Goal: Task Accomplishment & Management: Use online tool/utility

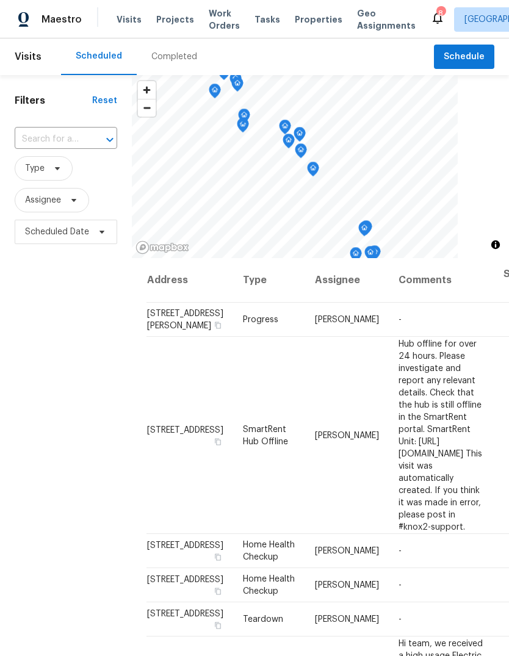
click at [215, 16] on span "Work Orders" at bounding box center [224, 19] width 31 height 24
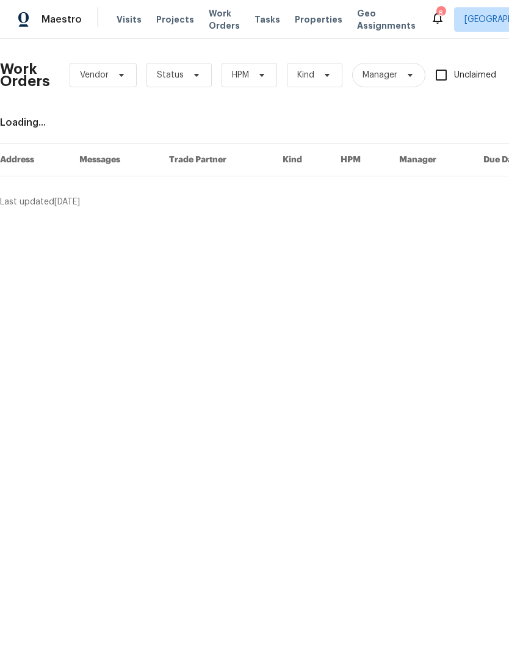
click at [209, 21] on span "Work Orders" at bounding box center [224, 19] width 31 height 24
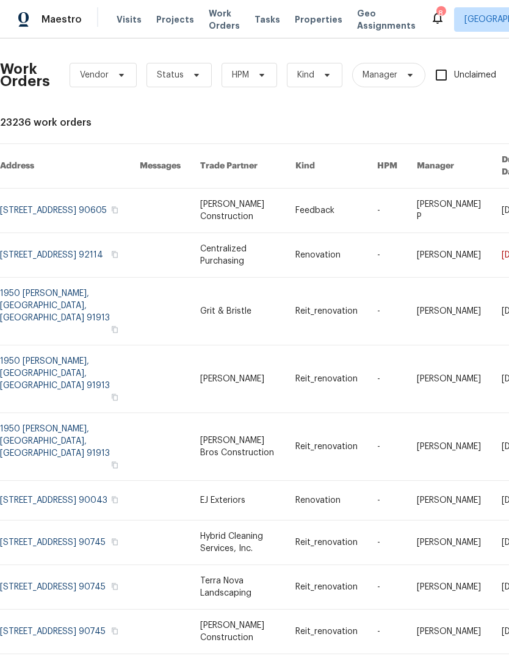
click at [213, 15] on span "Work Orders" at bounding box center [224, 19] width 31 height 24
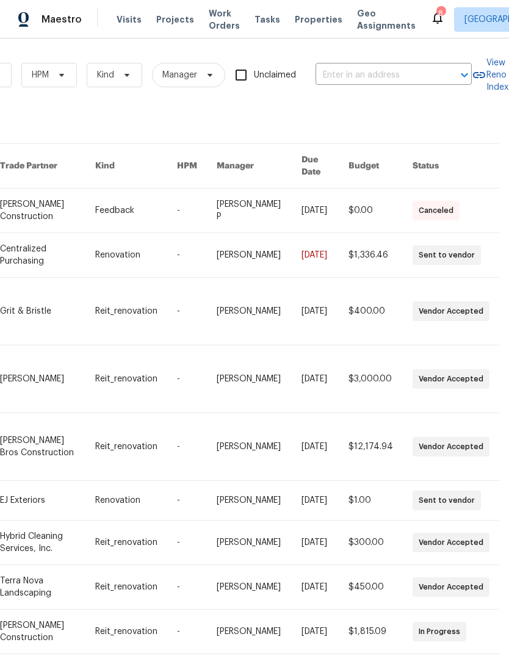
click at [375, 73] on input "text" at bounding box center [377, 75] width 122 height 19
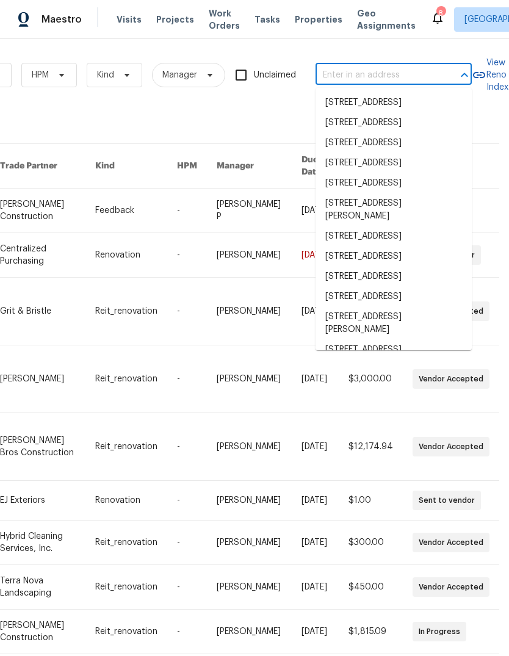
click at [374, 71] on input "text" at bounding box center [377, 75] width 122 height 19
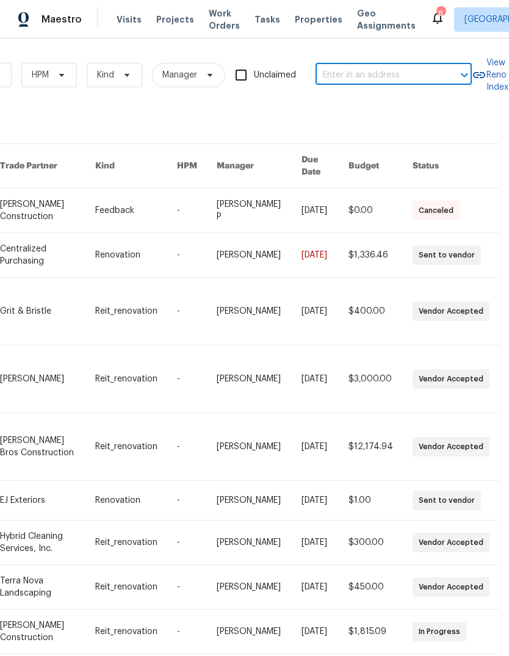
paste input "[STREET_ADDRESS]"
type input "[STREET_ADDRESS]"
click at [372, 103] on li "[STREET_ADDRESS]" at bounding box center [394, 103] width 156 height 20
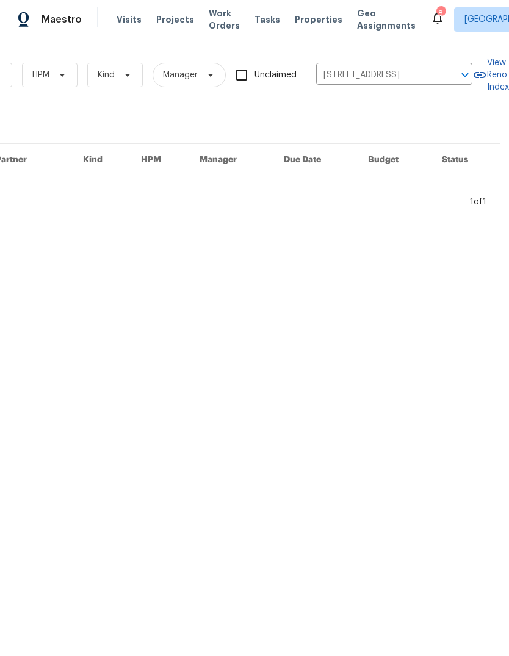
click at [159, 22] on span "Projects" at bounding box center [175, 19] width 38 height 12
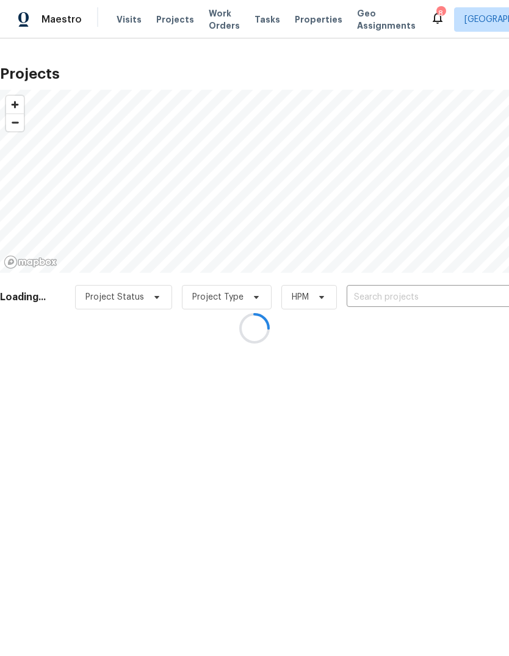
click at [411, 298] on div at bounding box center [254, 328] width 509 height 656
click at [404, 294] on div at bounding box center [254, 328] width 509 height 656
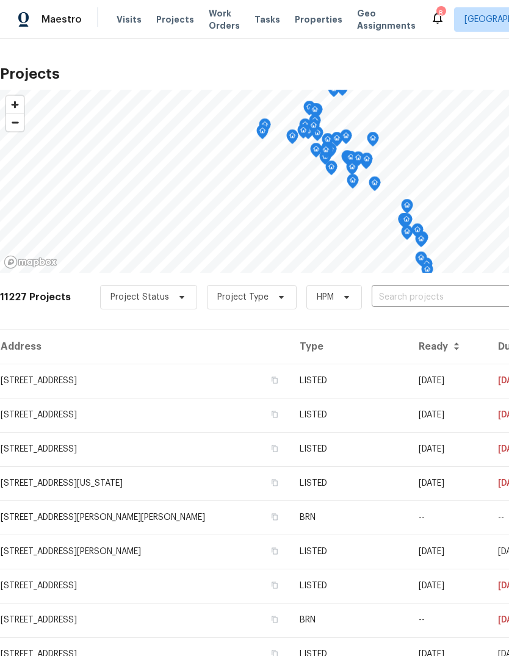
click at [432, 288] on input "text" at bounding box center [442, 297] width 140 height 19
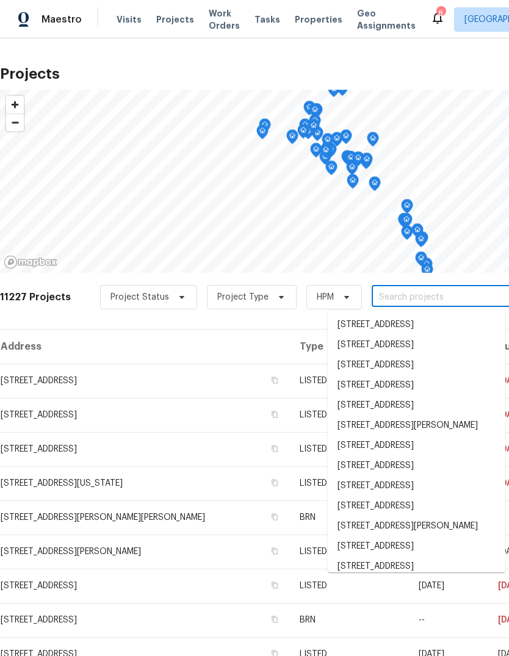
click at [425, 292] on input "text" at bounding box center [442, 297] width 140 height 19
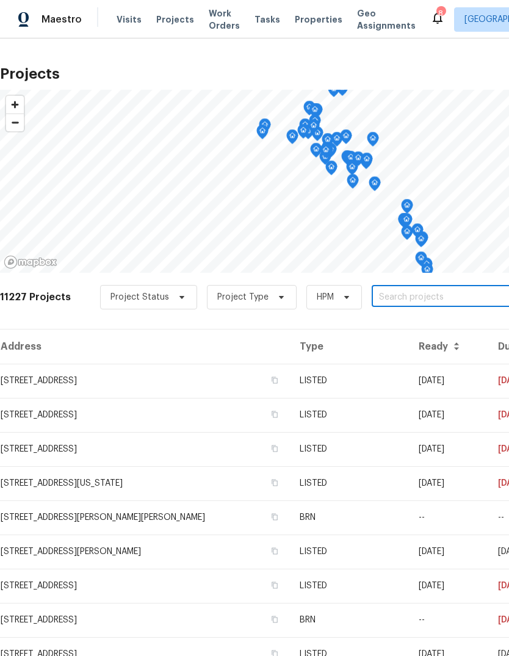
paste input "[STREET_ADDRESS]"
type input "[STREET_ADDRESS]"
click at [416, 333] on li "[STREET_ADDRESS]" at bounding box center [417, 325] width 178 height 20
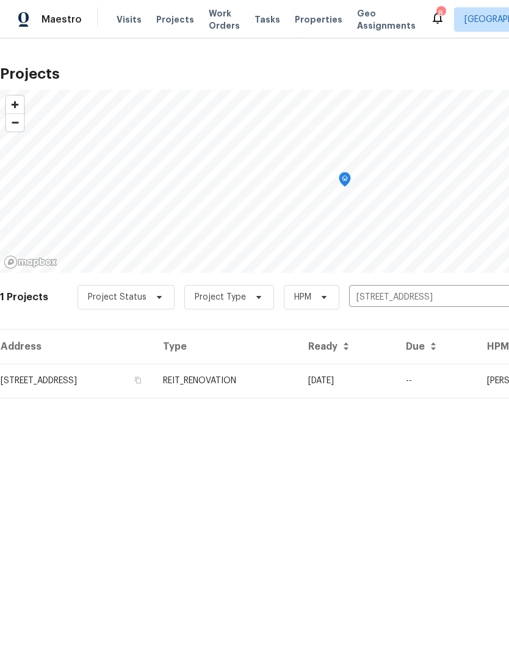
click at [62, 385] on td "[STREET_ADDRESS]" at bounding box center [76, 381] width 153 height 34
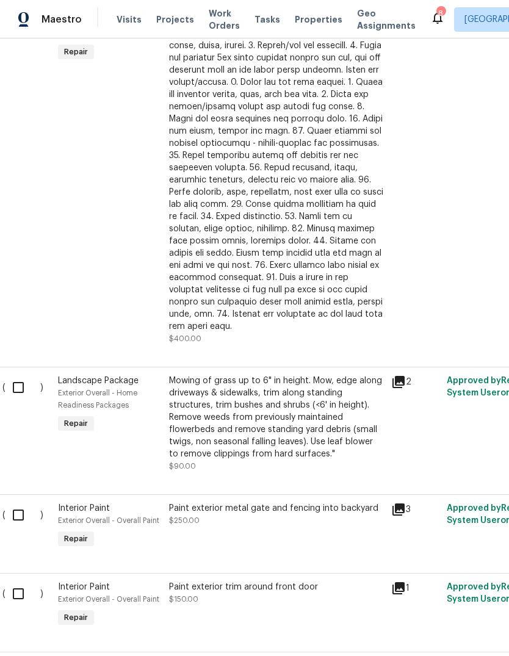
scroll to position [427, 12]
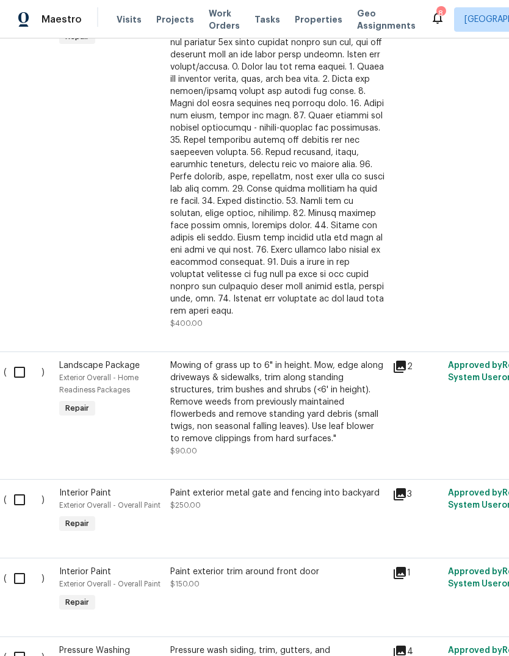
click at [26, 360] on input "checkbox" at bounding box center [24, 373] width 35 height 26
checkbox input "true"
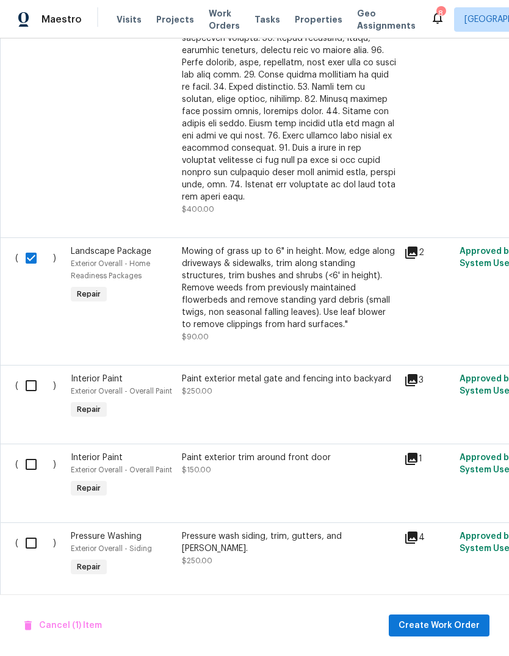
scroll to position [542, 0]
click at [35, 372] on input "checkbox" at bounding box center [35, 385] width 35 height 26
checkbox input "true"
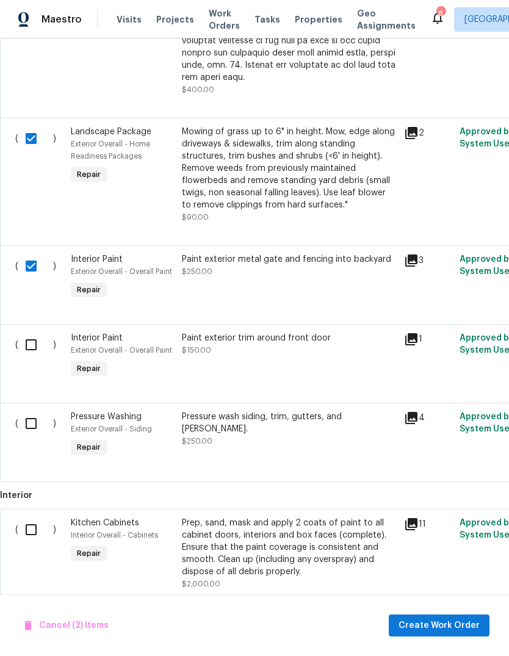
scroll to position [662, 0]
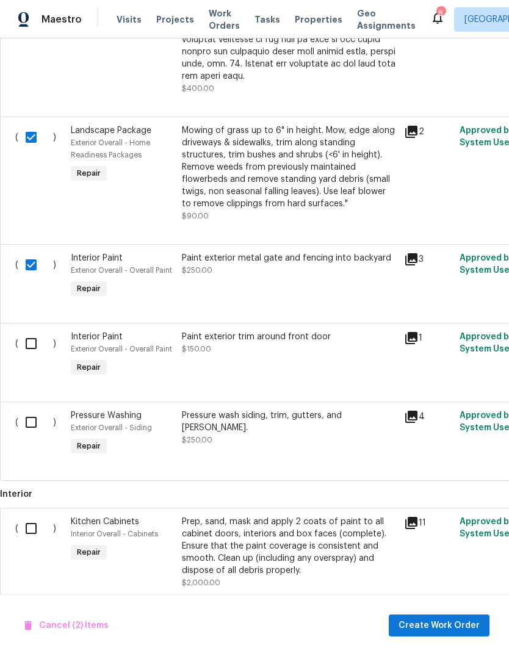
click at [39, 331] on input "checkbox" at bounding box center [35, 344] width 35 height 26
checkbox input "true"
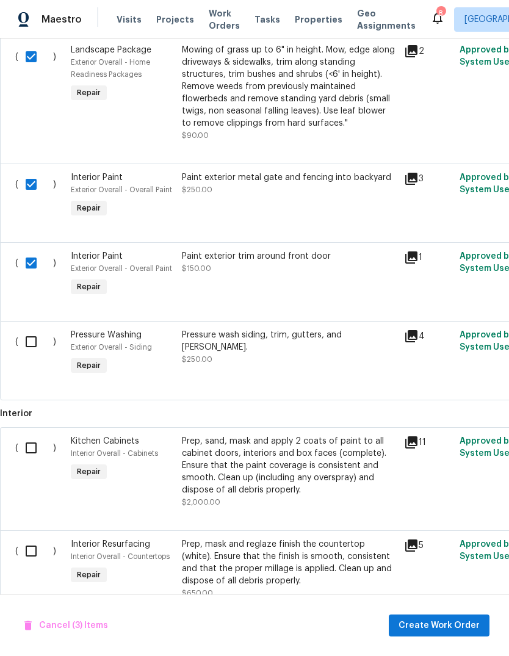
scroll to position [744, 0]
click at [30, 328] on input "checkbox" at bounding box center [35, 341] width 35 height 26
checkbox input "true"
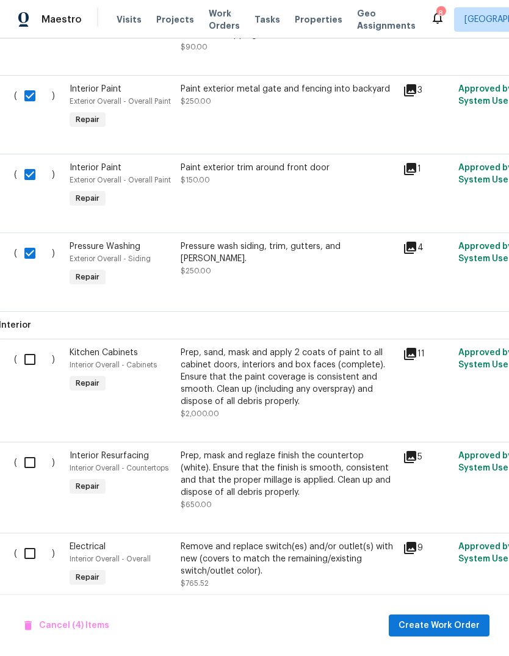
scroll to position [841, 1]
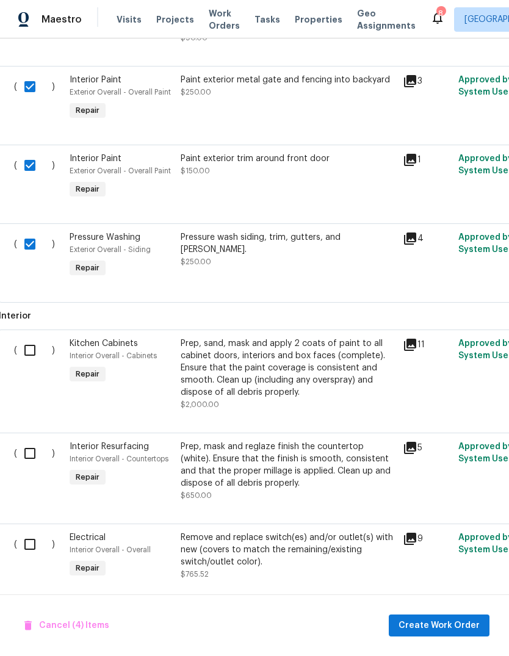
click at [35, 338] on input "checkbox" at bounding box center [34, 351] width 35 height 26
checkbox input "true"
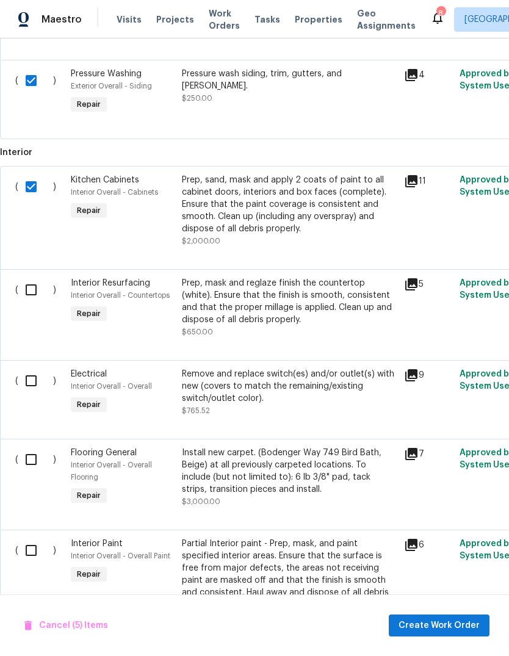
scroll to position [1005, 0]
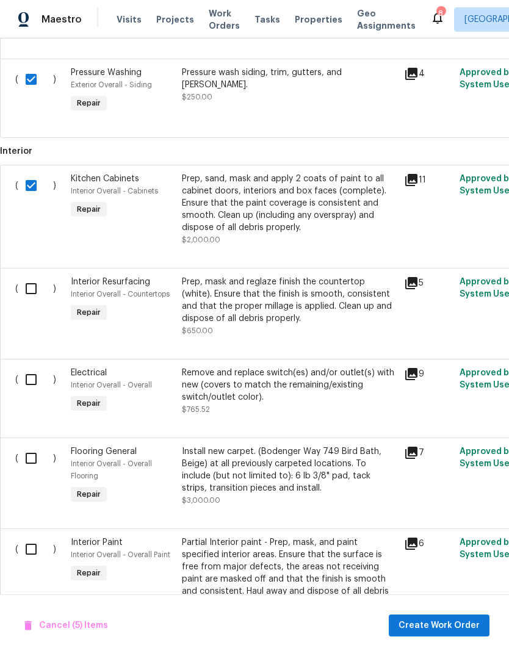
click at [37, 276] on input "checkbox" at bounding box center [35, 289] width 35 height 26
checkbox input "true"
click at [36, 367] on input "checkbox" at bounding box center [35, 380] width 35 height 26
checkbox input "true"
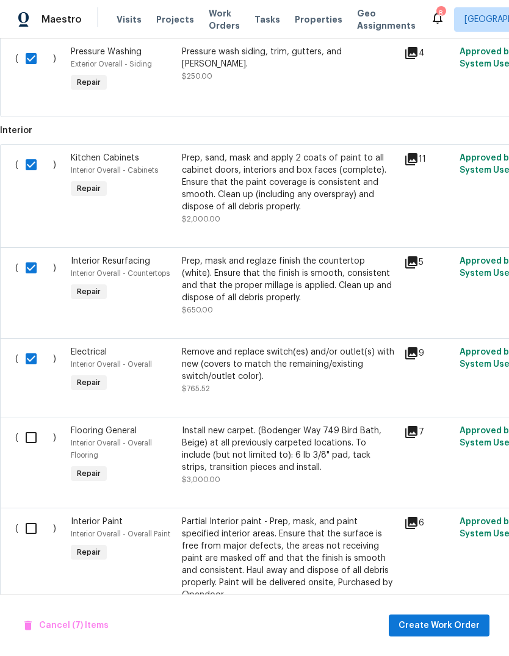
scroll to position [1026, 0]
click at [32, 516] on input "checkbox" at bounding box center [35, 529] width 35 height 26
checkbox input "true"
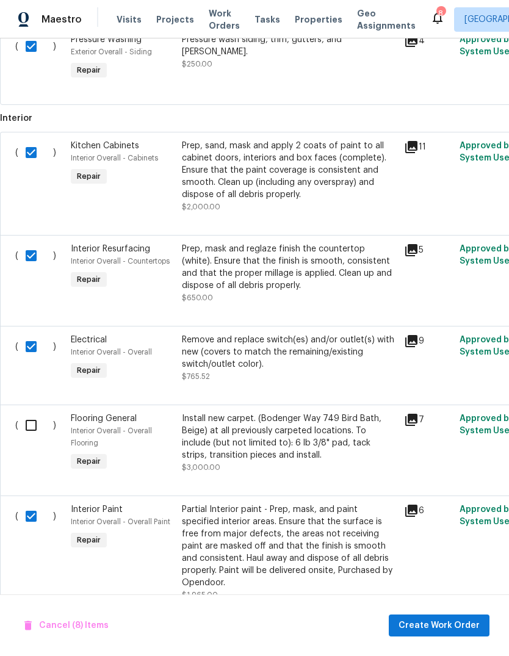
scroll to position [1037, 0]
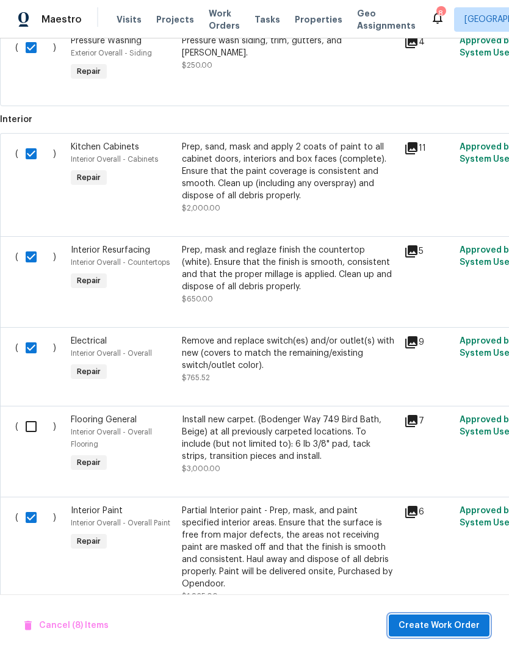
click at [451, 635] on button "Create Work Order" at bounding box center [439, 626] width 101 height 23
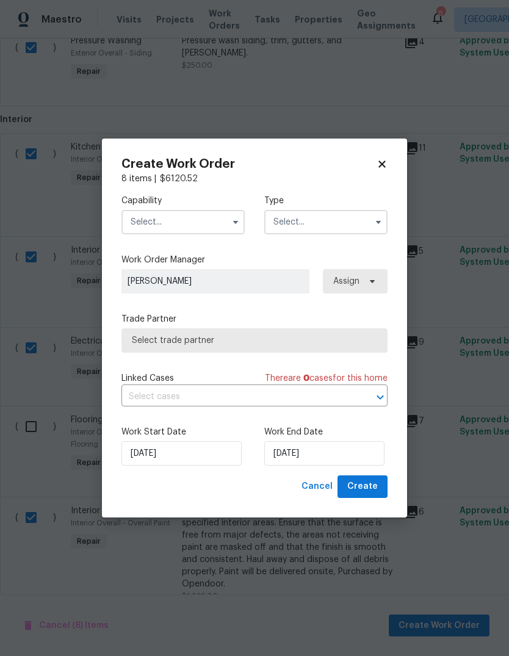
click at [158, 223] on input "text" at bounding box center [182, 222] width 123 height 24
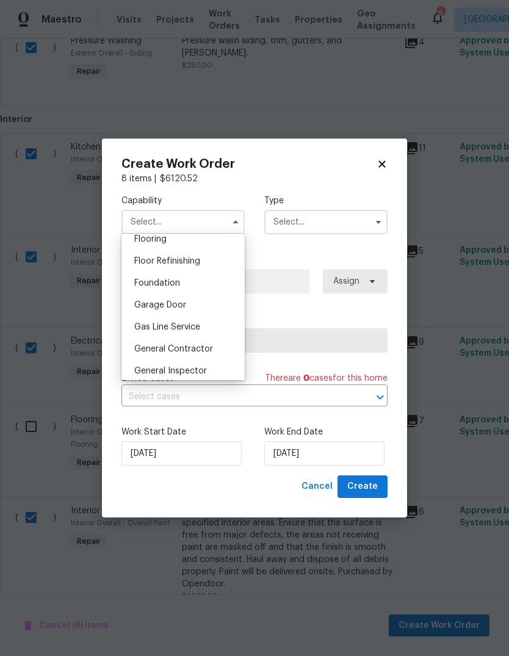
scroll to position [545, 0]
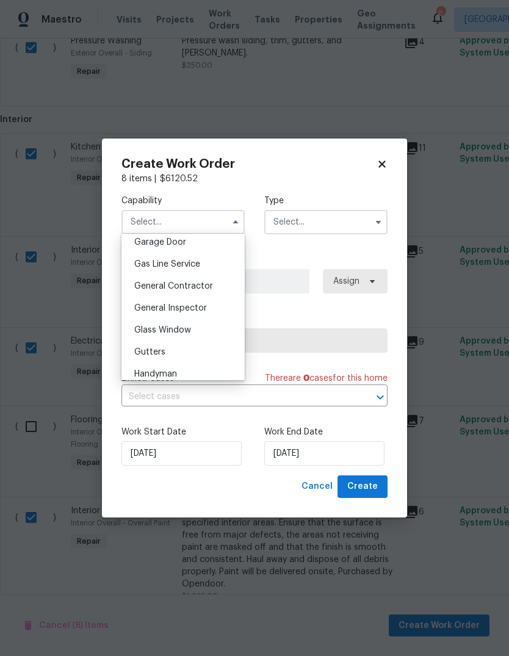
click at [162, 291] on div "General Contractor" at bounding box center [183, 286] width 117 height 22
type input "General Contractor"
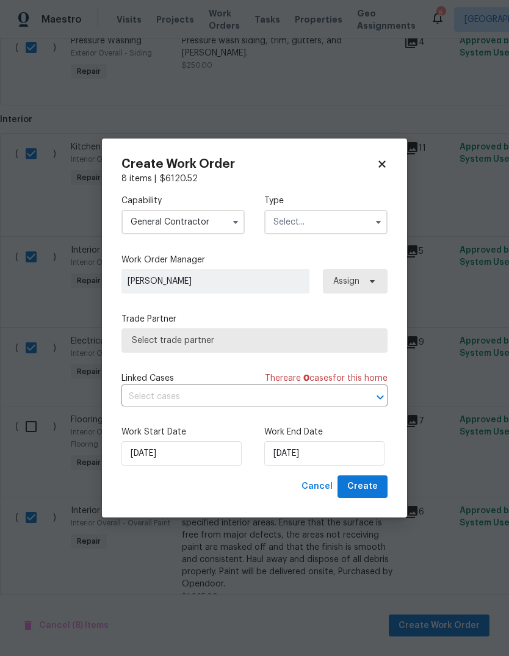
click at [324, 222] on input "text" at bounding box center [325, 222] width 123 height 24
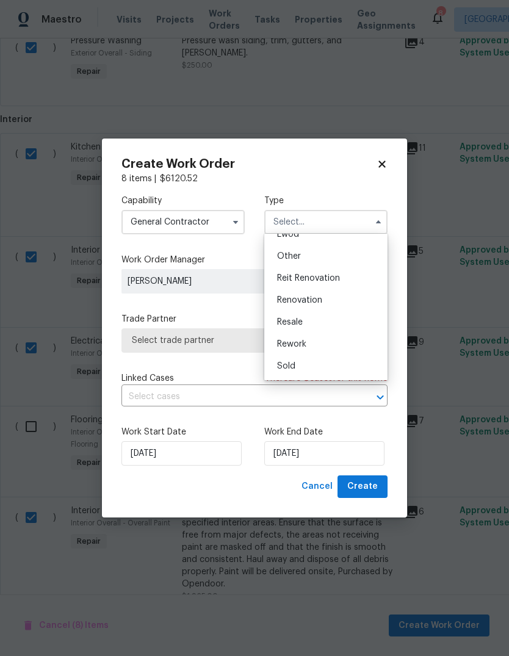
scroll to position [145, 0]
click at [317, 277] on span "Reit Renovation" at bounding box center [308, 278] width 63 height 9
type input "Reit Renovation"
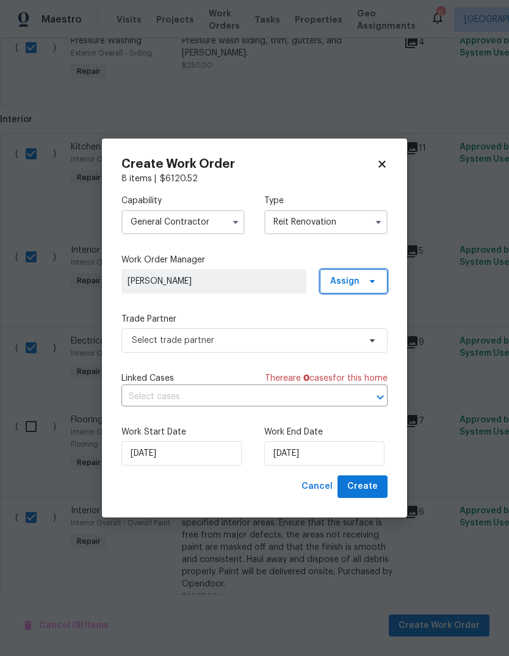
click at [351, 277] on span "Assign" at bounding box center [344, 281] width 29 height 12
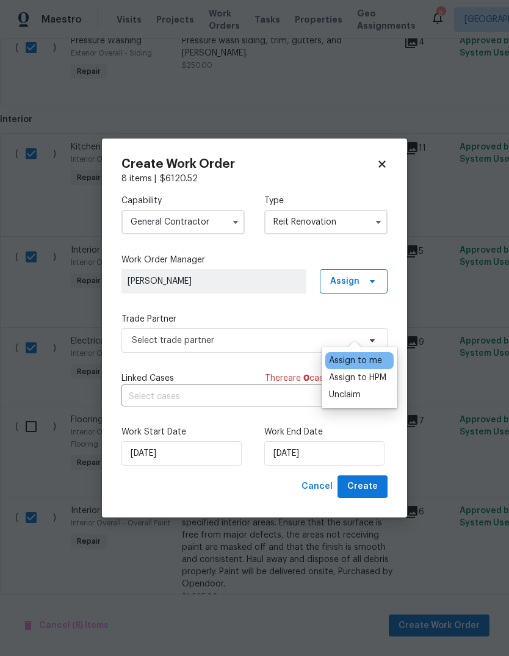
click at [369, 372] on div "Assign to HPM" at bounding box center [357, 378] width 57 height 12
click at [162, 314] on label "Trade Partner" at bounding box center [254, 319] width 266 height 12
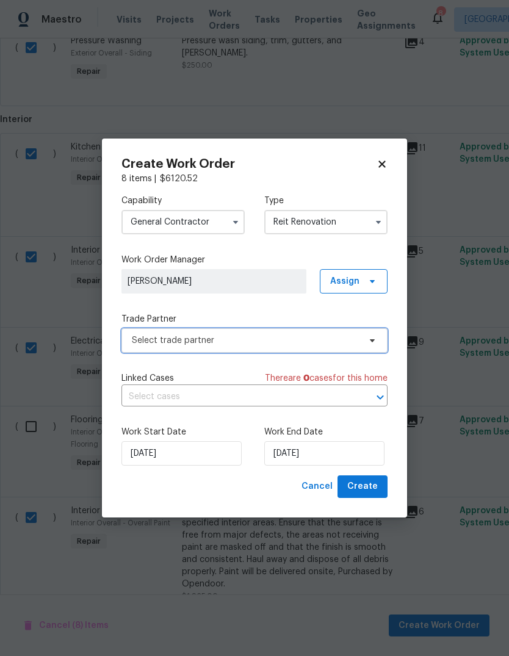
click at [171, 343] on span "Select trade partner" at bounding box center [246, 341] width 228 height 12
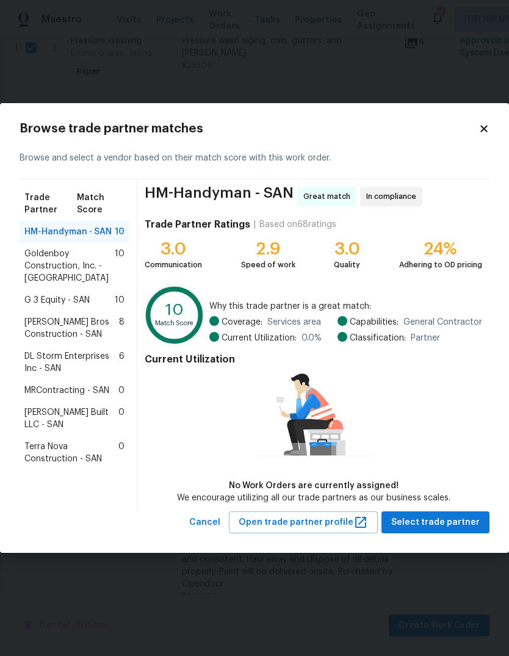
click at [45, 302] on span "G 3 Equity - SAN" at bounding box center [56, 300] width 65 height 12
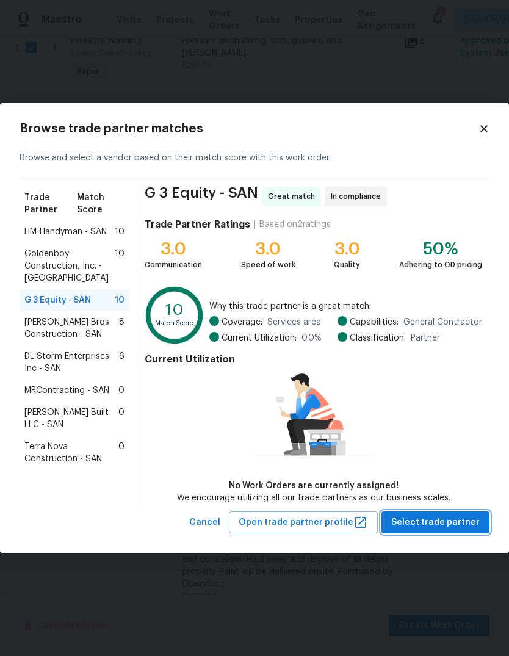
click at [459, 524] on span "Select trade partner" at bounding box center [435, 522] width 89 height 15
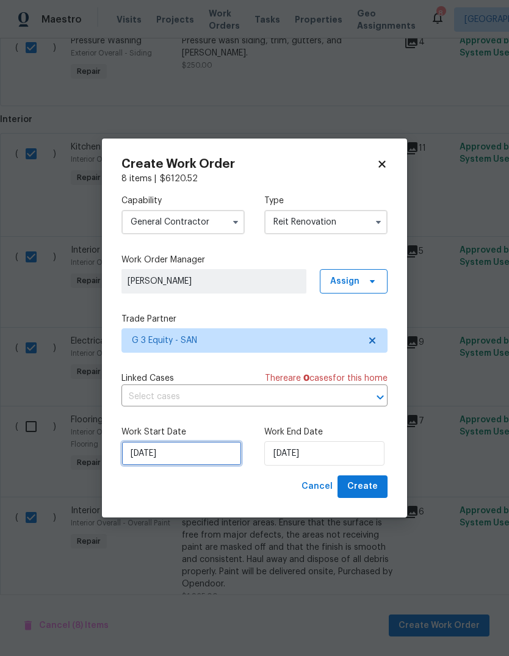
click at [175, 454] on input "[DATE]" at bounding box center [181, 453] width 120 height 24
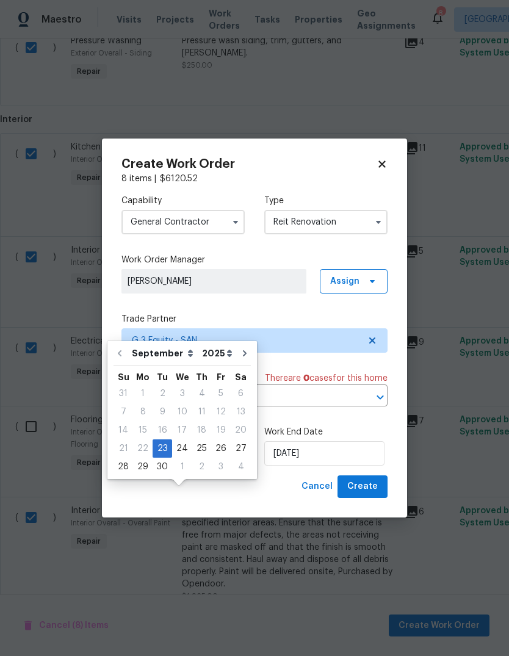
scroll to position [46, 0]
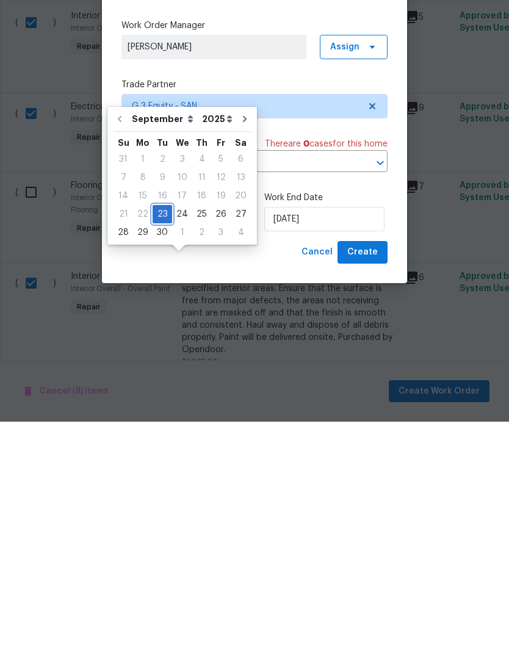
click at [161, 440] on div "23" at bounding box center [163, 448] width 20 height 17
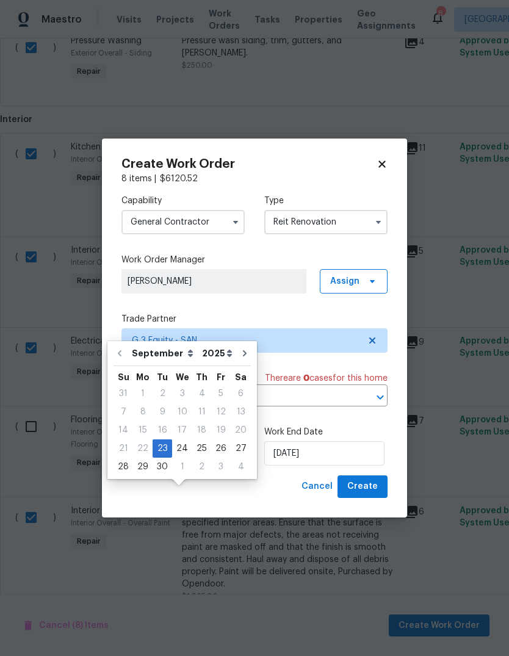
click at [314, 438] on label "Work End Date" at bounding box center [325, 432] width 123 height 12
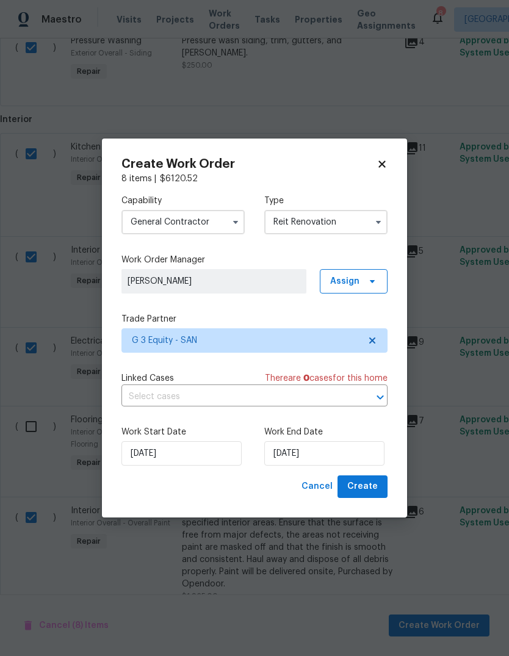
click at [314, 438] on label "Work End Date" at bounding box center [325, 432] width 123 height 12
click at [319, 454] on input "[DATE]" at bounding box center [324, 453] width 120 height 24
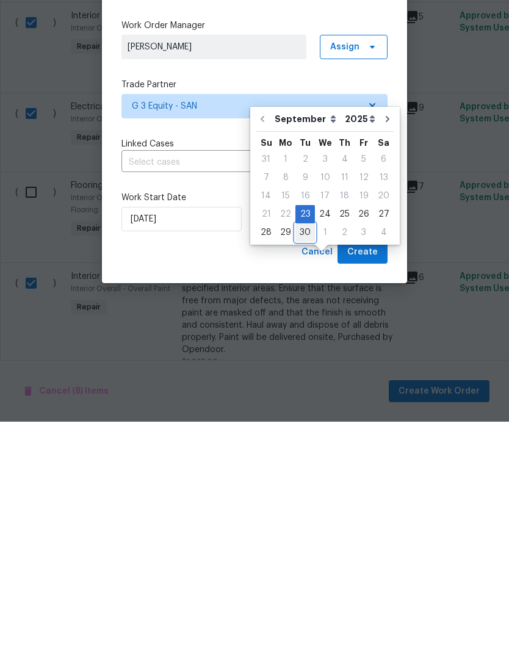
click at [303, 458] on div "30" at bounding box center [305, 466] width 20 height 17
type input "[DATE]"
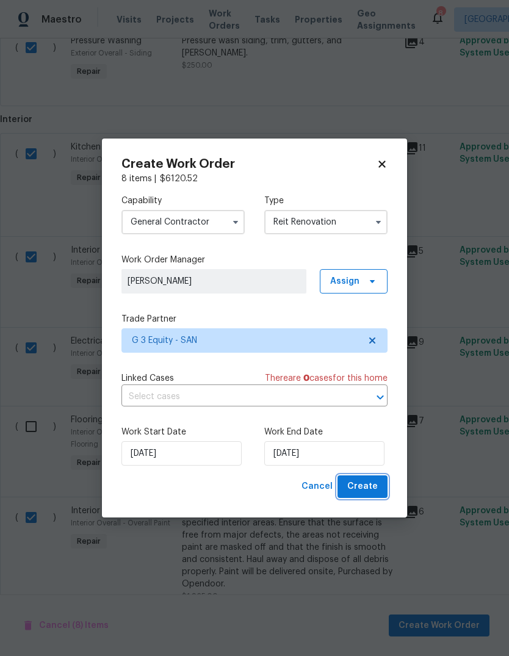
click at [372, 488] on span "Create" at bounding box center [362, 486] width 31 height 15
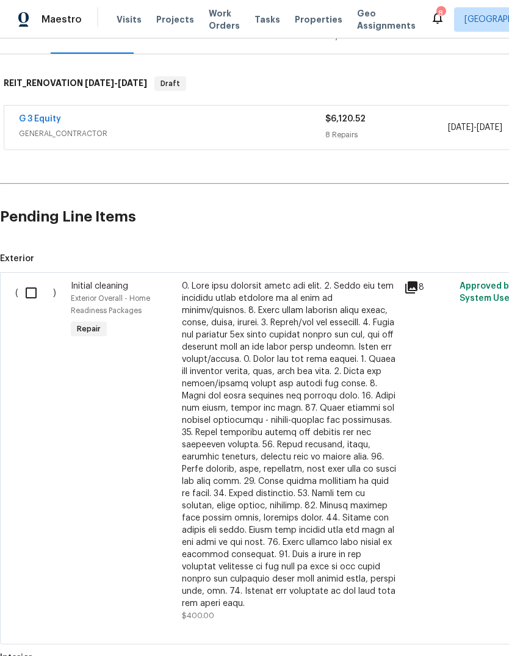
scroll to position [167, 0]
click at [34, 280] on input "checkbox" at bounding box center [35, 293] width 35 height 26
checkbox input "true"
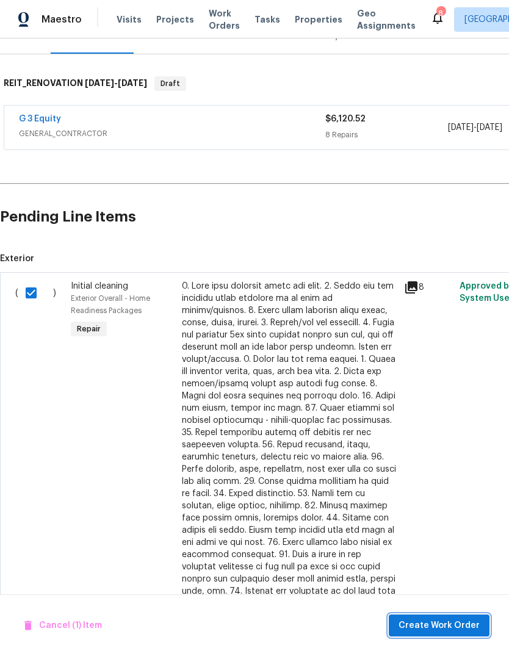
click at [458, 631] on span "Create Work Order" at bounding box center [439, 625] width 81 height 15
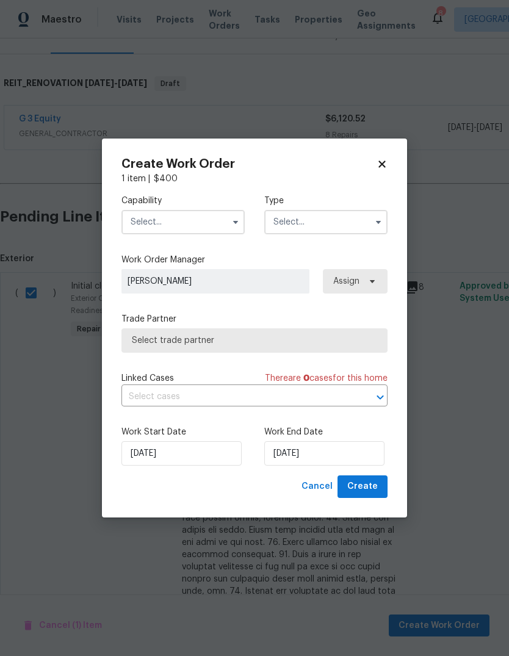
click at [154, 210] on input "text" at bounding box center [182, 222] width 123 height 24
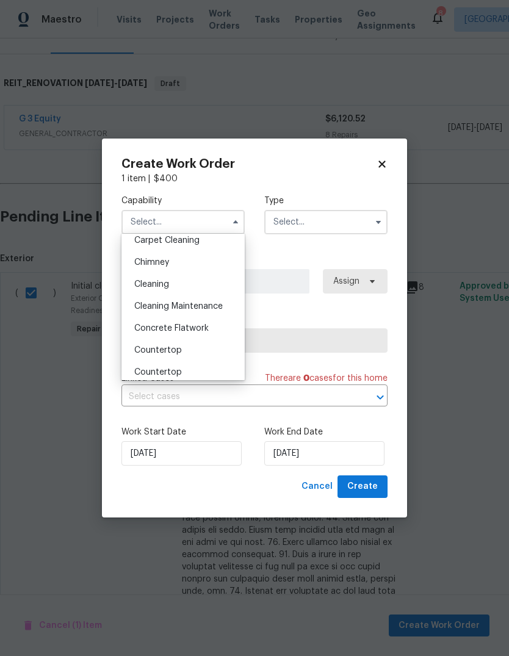
scroll to position [138, 0]
click at [151, 287] on span "Cleaning" at bounding box center [151, 285] width 35 height 9
type input "Cleaning"
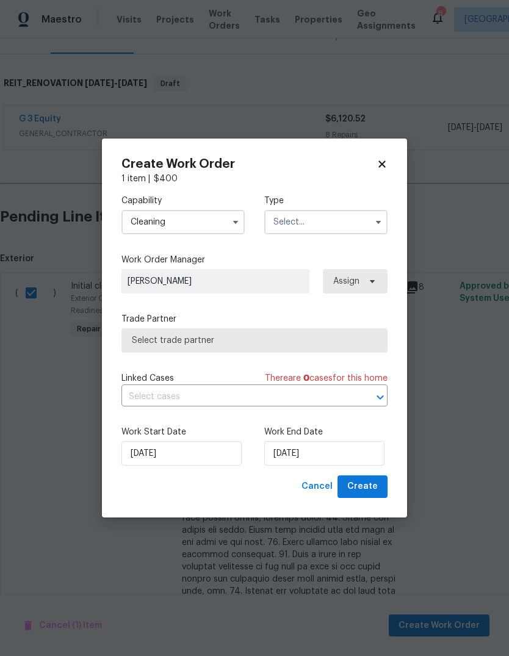
click at [313, 222] on input "text" at bounding box center [325, 222] width 123 height 24
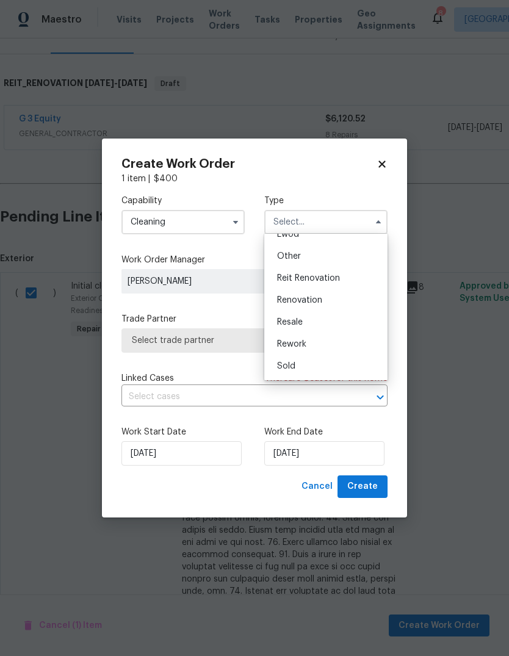
scroll to position [145, 0]
click at [322, 278] on span "Reit Renovation" at bounding box center [308, 278] width 63 height 9
type input "Reit Renovation"
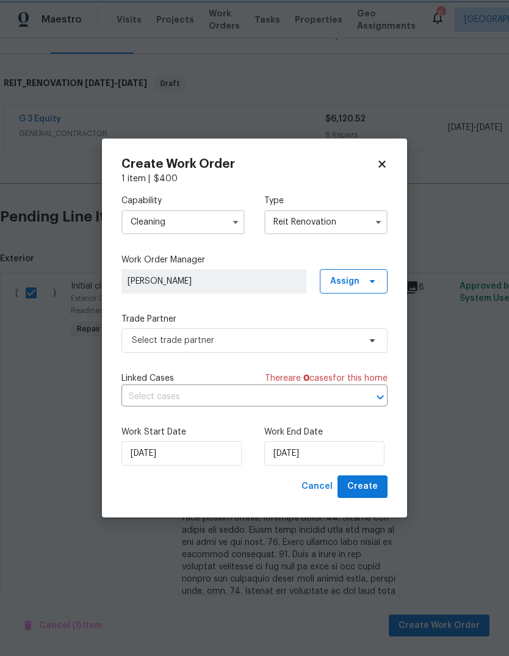
scroll to position [0, 0]
click at [371, 491] on span "Create" at bounding box center [362, 486] width 31 height 15
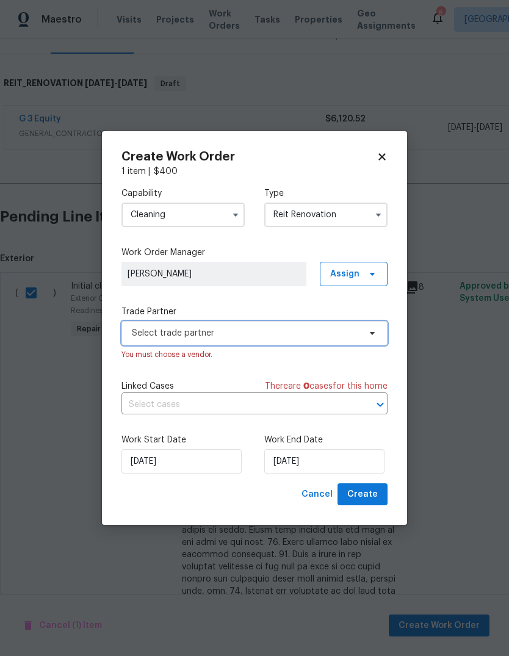
click at [173, 334] on span "Select trade partner" at bounding box center [246, 333] width 228 height 12
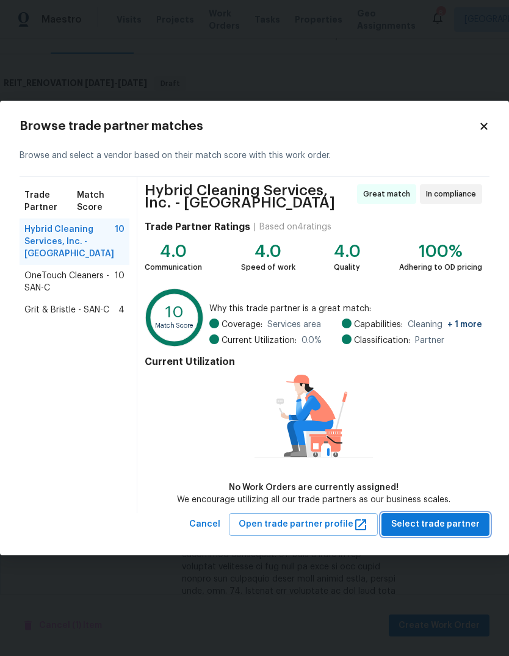
click at [465, 531] on span "Select trade partner" at bounding box center [435, 524] width 89 height 15
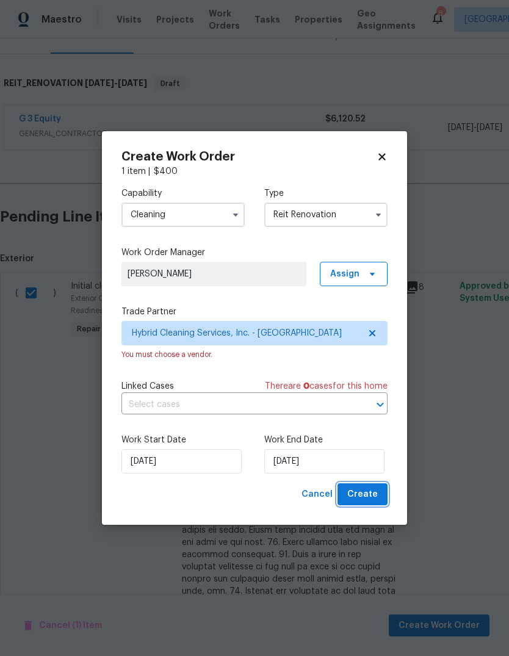
click at [371, 497] on span "Create" at bounding box center [362, 494] width 31 height 15
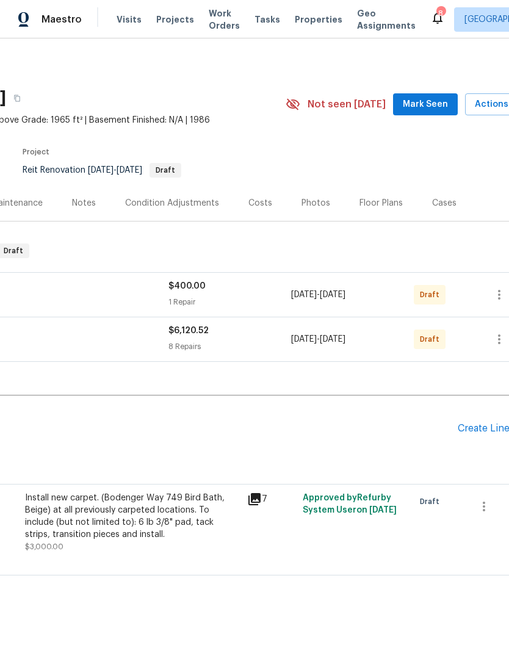
scroll to position [0, 155]
click at [502, 332] on icon "button" at bounding box center [501, 339] width 15 height 15
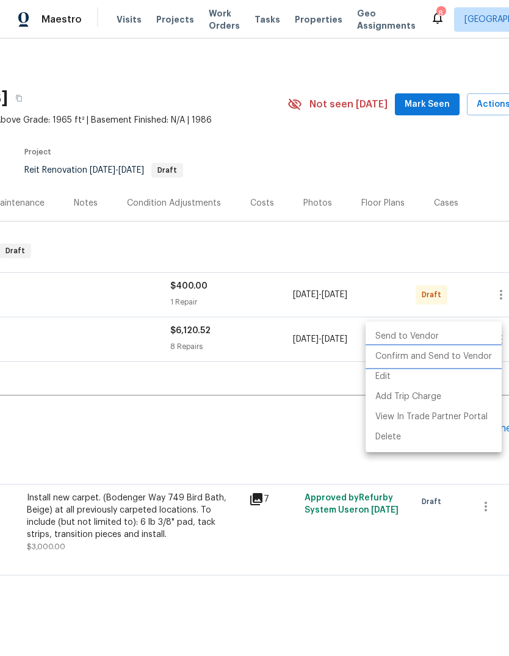
click at [452, 360] on li "Confirm and Send to Vendor" at bounding box center [434, 357] width 136 height 20
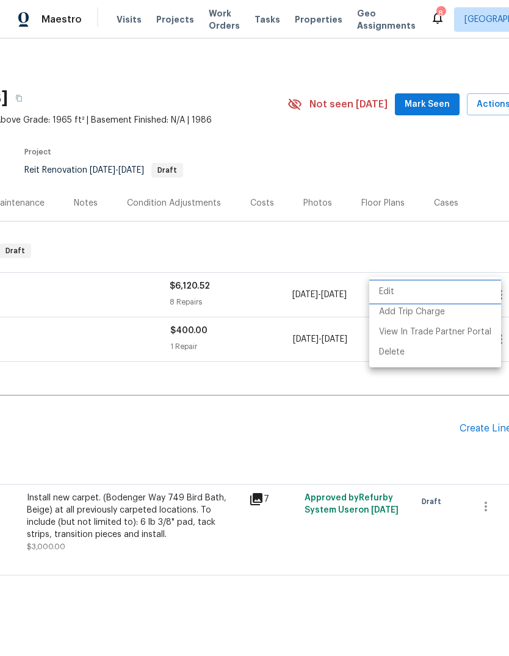
scroll to position [0, 0]
click at [212, 445] on div at bounding box center [254, 328] width 509 height 656
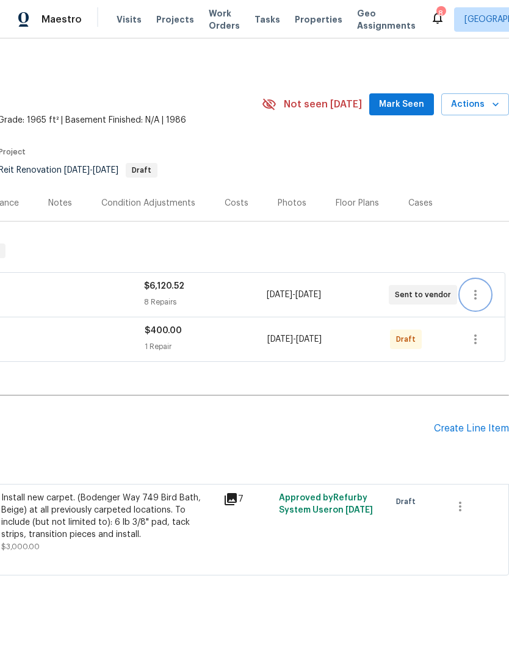
scroll to position [0, 181]
click at [480, 338] on icon "button" at bounding box center [475, 339] width 15 height 15
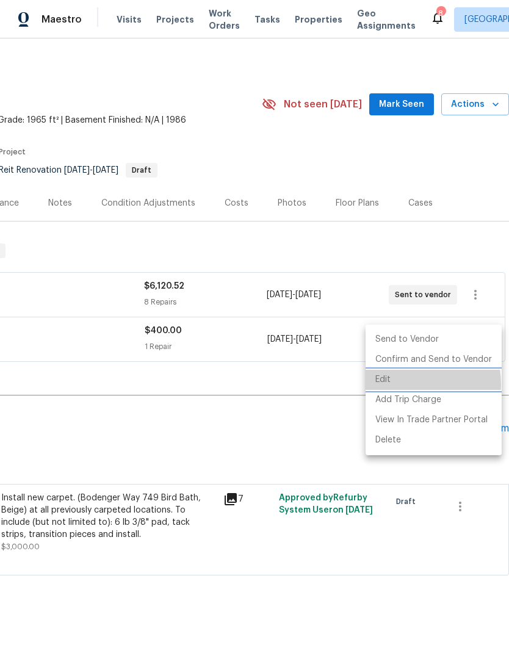
click at [393, 385] on li "Edit" at bounding box center [434, 380] width 136 height 20
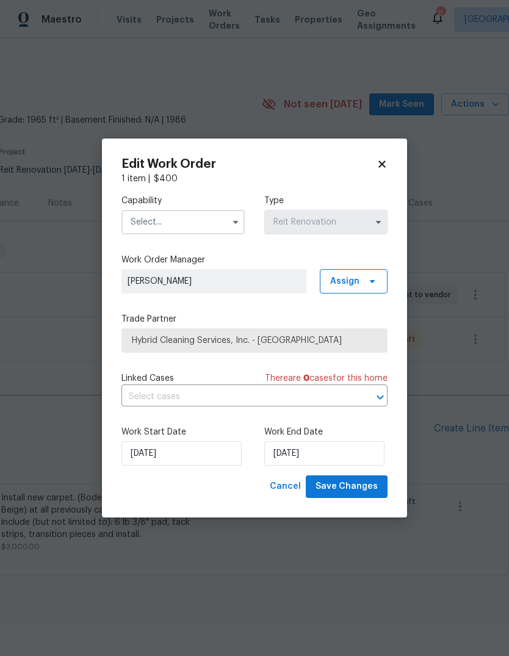
click at [177, 215] on input "text" at bounding box center [182, 222] width 123 height 24
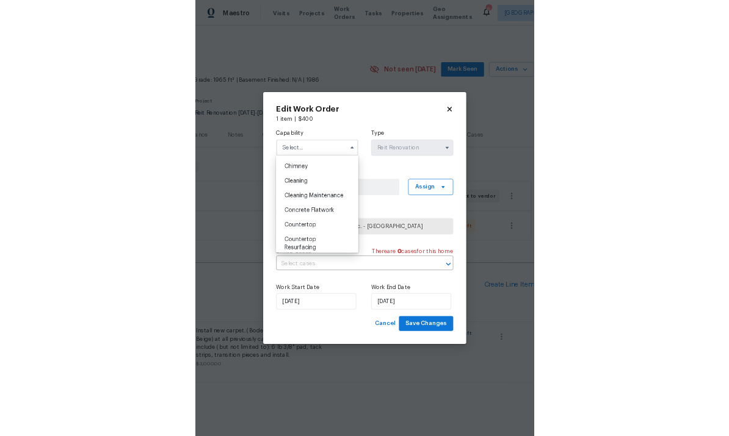
scroll to position [137, 0]
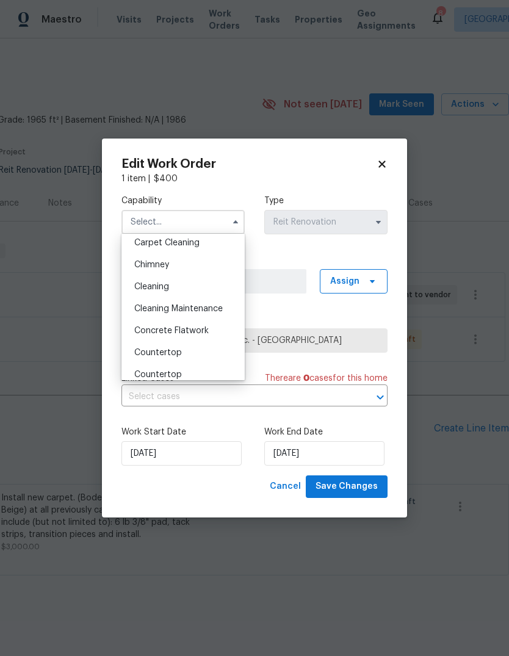
click at [167, 291] on span "Cleaning" at bounding box center [151, 287] width 35 height 9
type input "Cleaning"
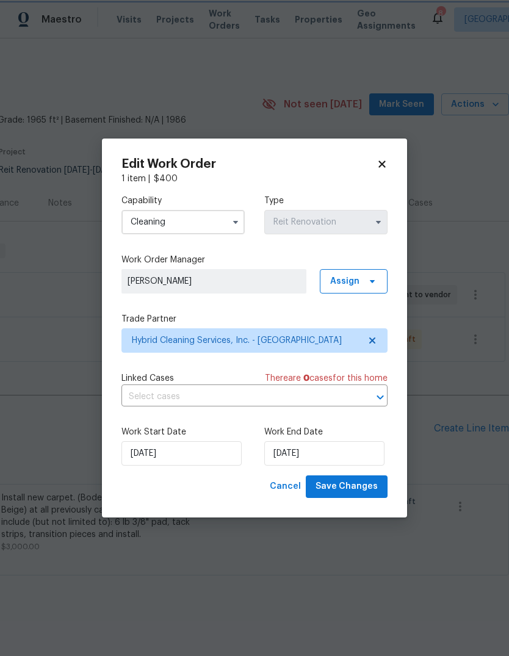
scroll to position [0, 0]
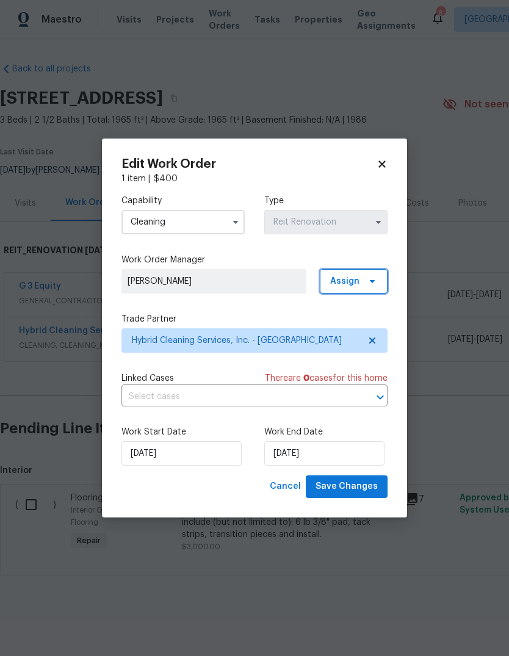
click at [360, 278] on span "Assign" at bounding box center [354, 281] width 68 height 24
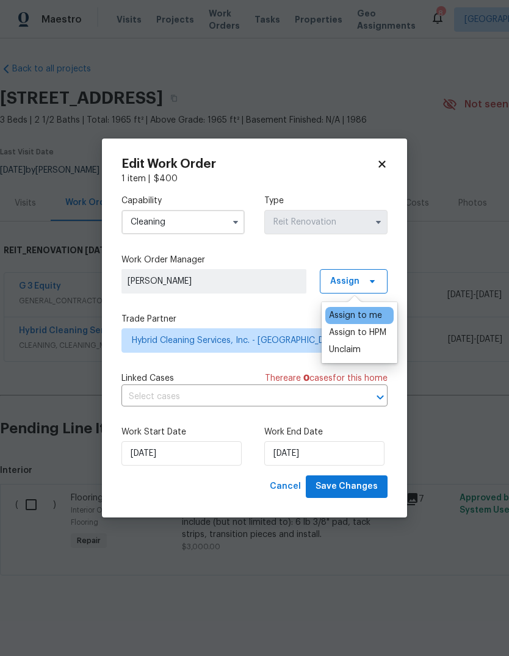
click at [374, 338] on div "Assign to HPM" at bounding box center [357, 333] width 57 height 12
click at [234, 369] on div "Capability Cleaning Type Reit Renovation Work Order Manager [PERSON_NAME] Assig…" at bounding box center [254, 330] width 266 height 291
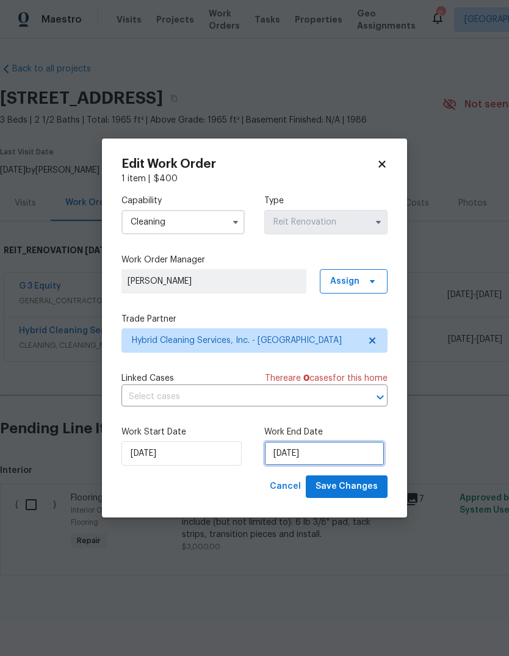
click at [324, 456] on input "[DATE]" at bounding box center [324, 453] width 120 height 24
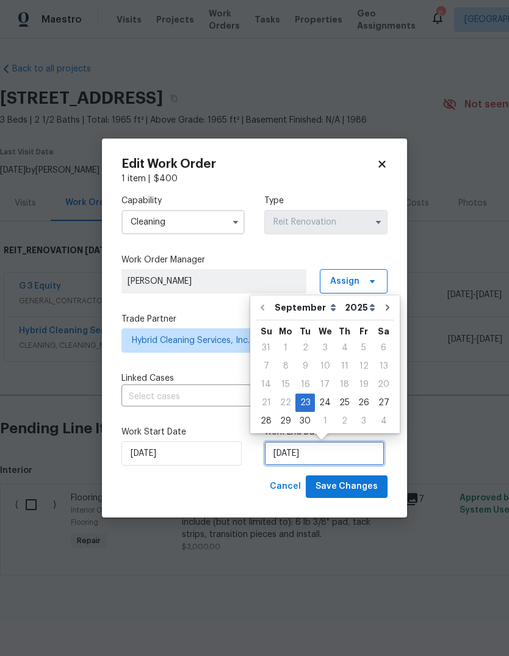
scroll to position [3, 0]
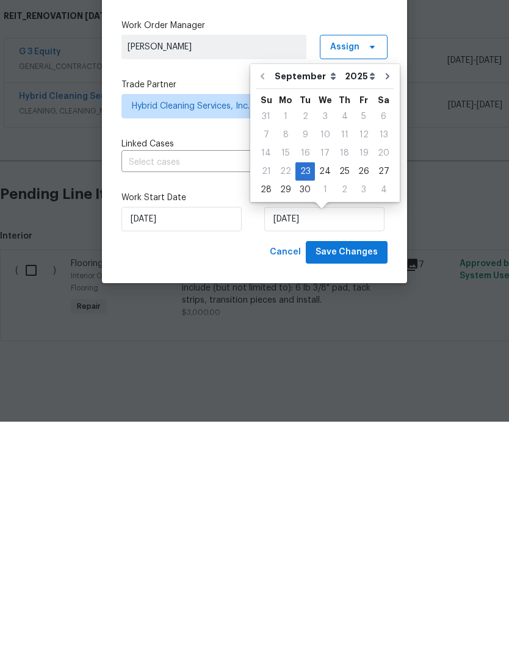
click at [237, 264] on div "Edit Work Order 1 item | $ 400 Capability Cleaning Type Reit Renovation Work Or…" at bounding box center [254, 328] width 305 height 379
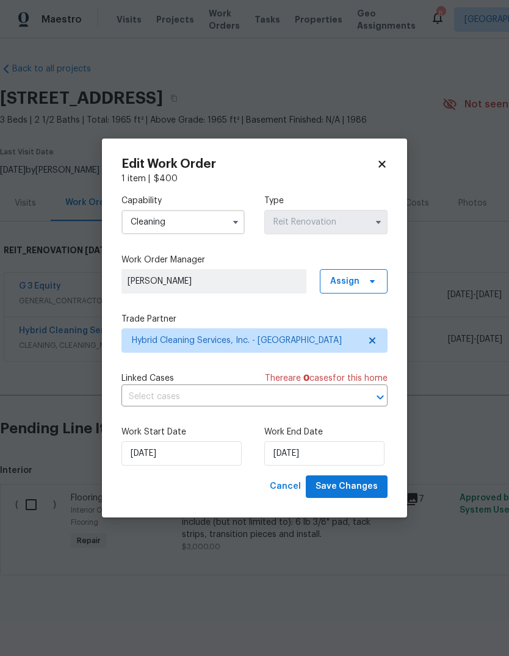
click at [326, 389] on input "text" at bounding box center [237, 397] width 232 height 19
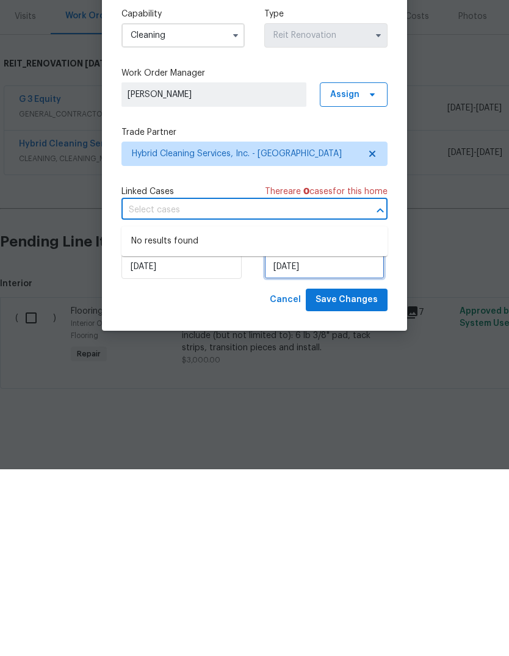
click at [316, 441] on input "[DATE]" at bounding box center [324, 453] width 120 height 24
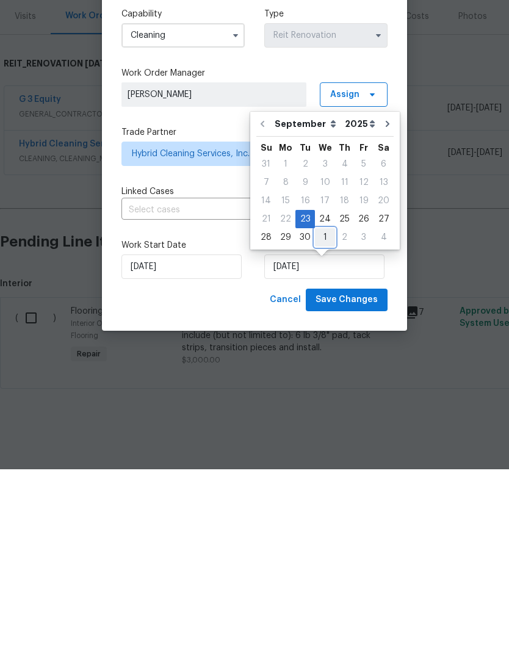
click at [324, 416] on div "1" at bounding box center [325, 424] width 20 height 17
type input "[DATE]"
select select "9"
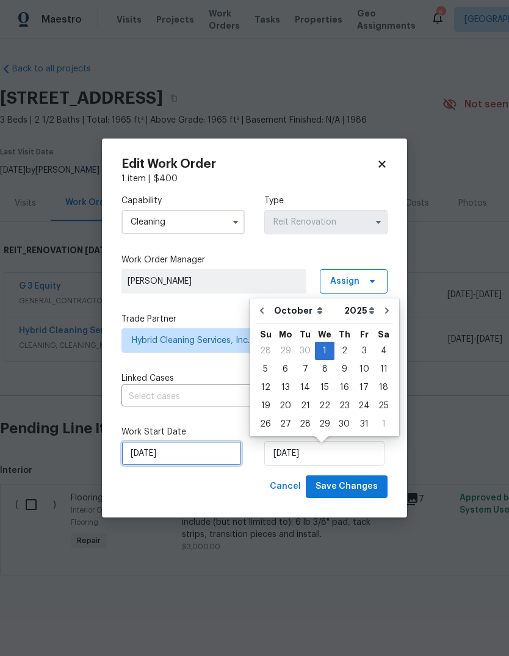
click at [178, 449] on input "[DATE]" at bounding box center [181, 453] width 120 height 24
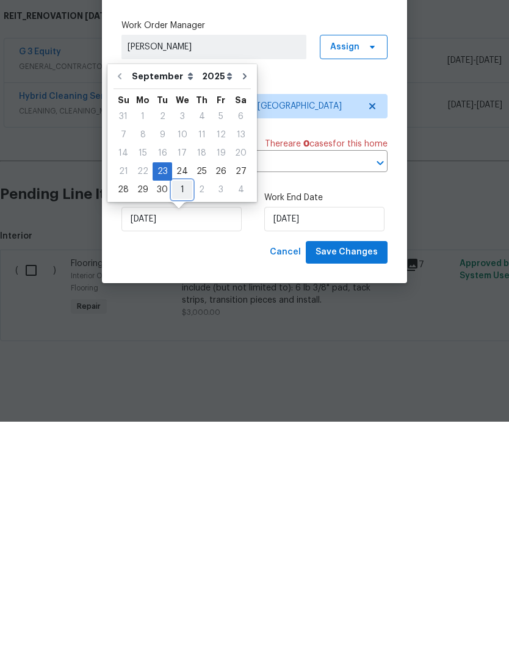
click at [178, 416] on div "1" at bounding box center [182, 424] width 20 height 17
type input "[DATE]"
select select "9"
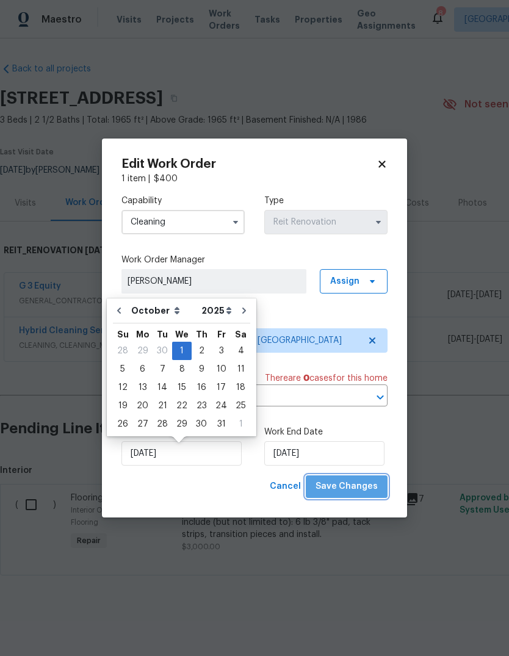
click at [362, 490] on span "Save Changes" at bounding box center [347, 486] width 62 height 15
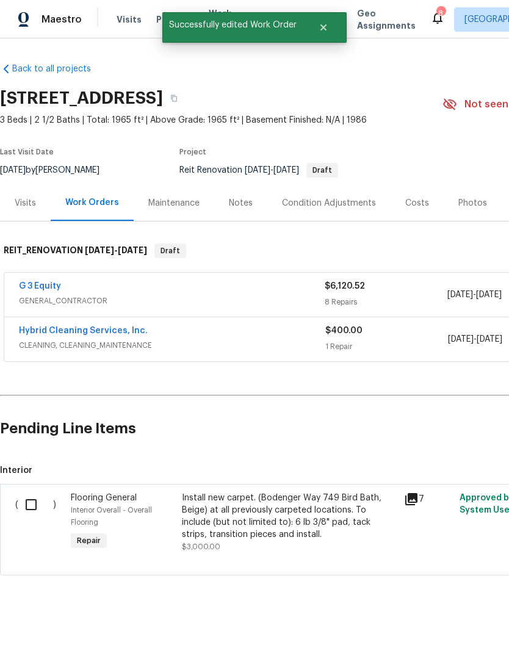
scroll to position [0, 0]
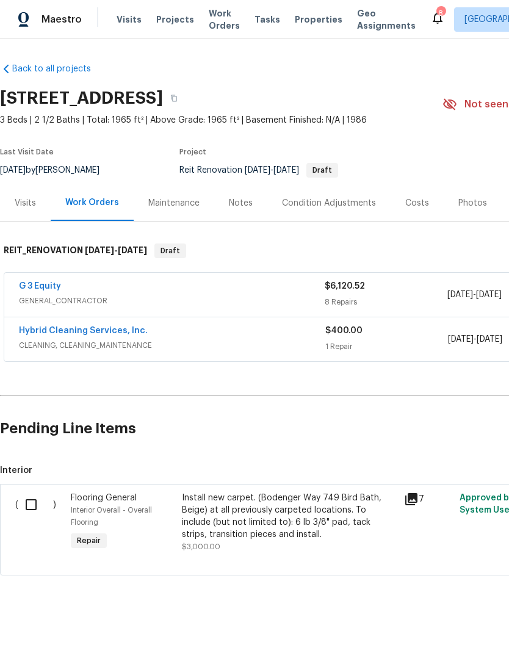
click at [226, 328] on div "Hybrid Cleaning Services, Inc." at bounding box center [172, 332] width 306 height 15
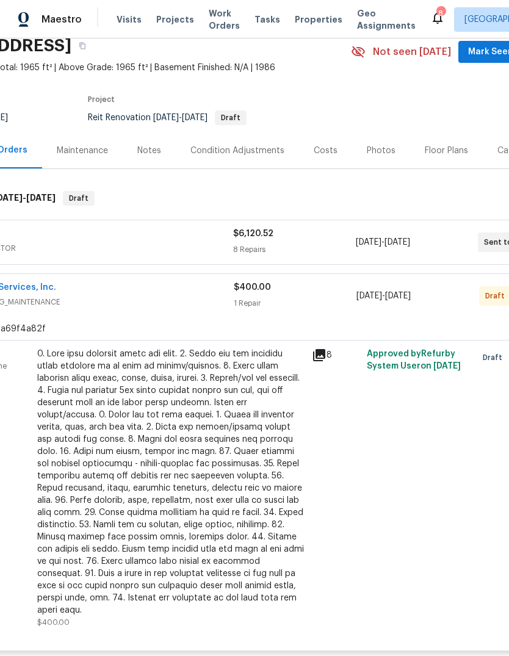
scroll to position [53, 90]
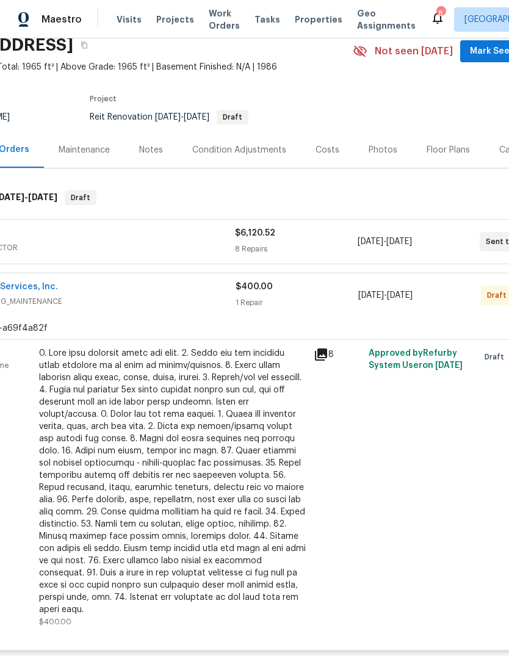
click at [375, 450] on div "Approved by Refurby System User on [DATE]" at bounding box center [420, 488] width 110 height 288
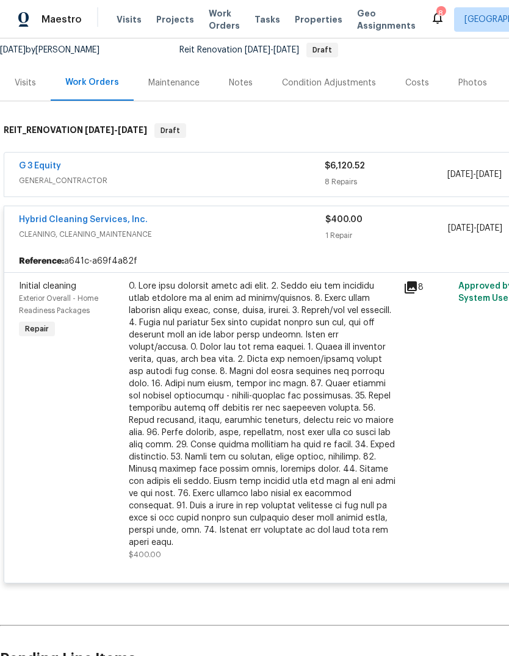
scroll to position [121, 0]
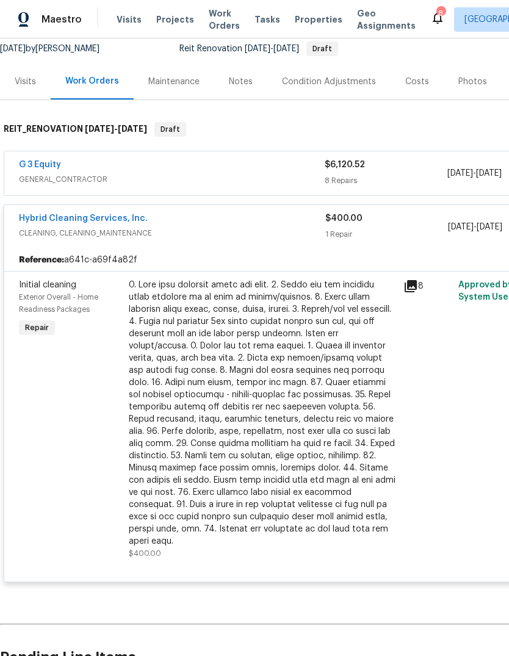
click at [66, 401] on div "Initial cleaning Exterior Overall - Home Readiness Packages Repair" at bounding box center [70, 419] width 110 height 288
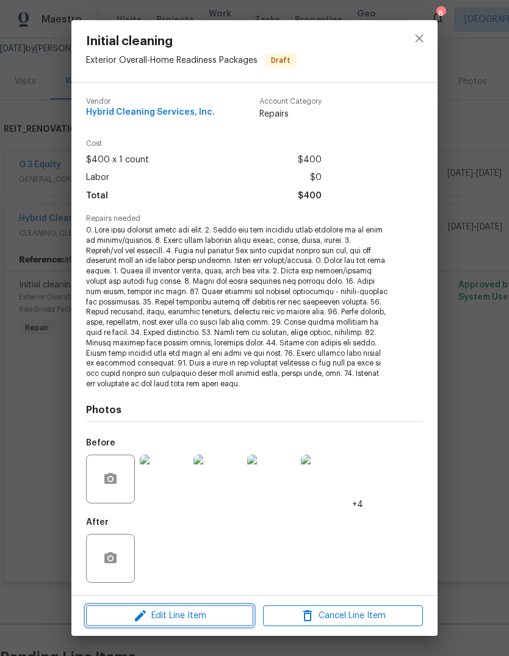
click at [164, 620] on span "Edit Line Item" at bounding box center [170, 616] width 160 height 15
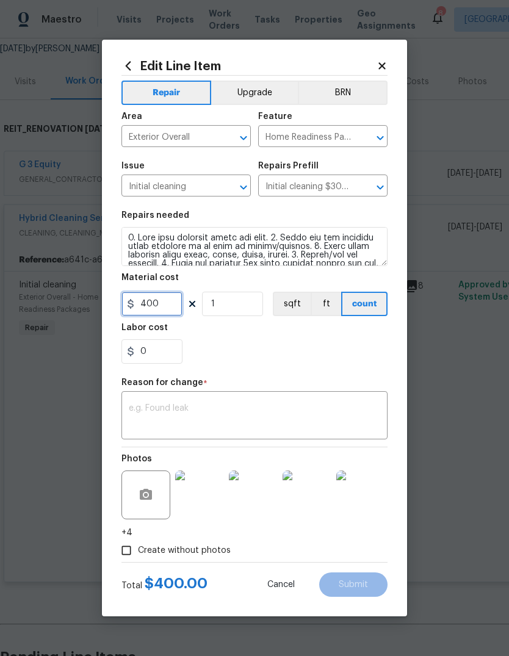
click at [159, 313] on input "400" at bounding box center [151, 304] width 61 height 24
type input "550"
click at [310, 344] on div "0" at bounding box center [254, 351] width 266 height 24
click at [128, 550] on input "Create without photos" at bounding box center [126, 550] width 23 height 23
checkbox input "false"
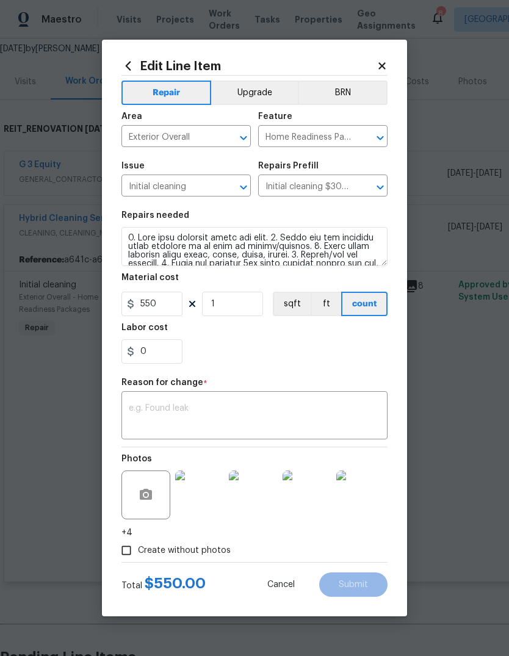
click at [310, 415] on textarea at bounding box center [255, 417] width 252 height 26
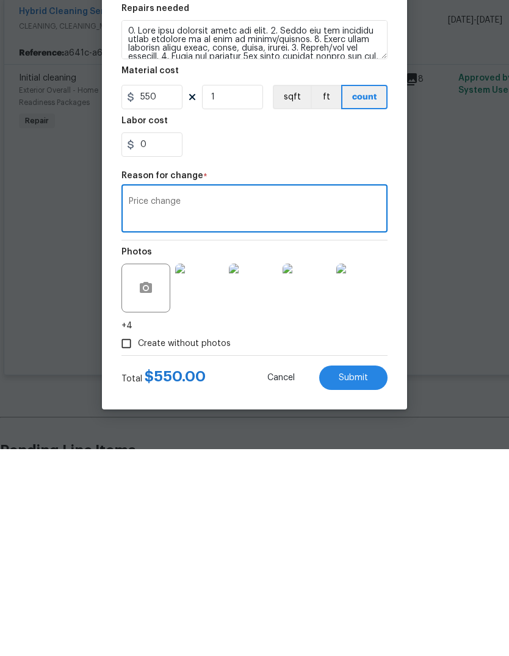
type textarea "Price change"
click at [352, 581] on span "Submit" at bounding box center [353, 585] width 29 height 9
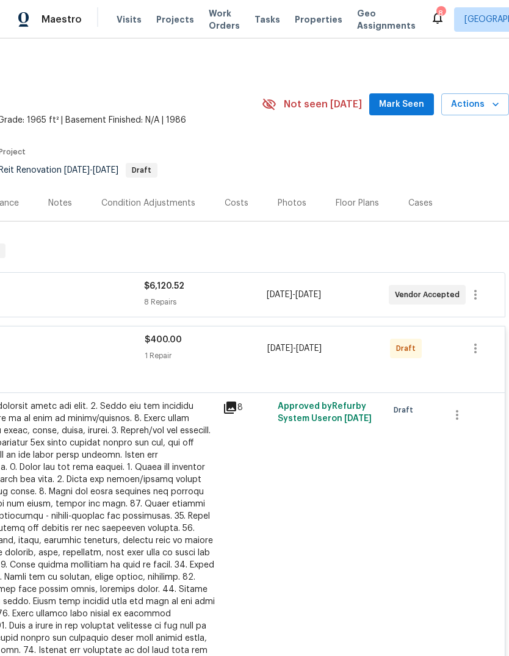
scroll to position [0, 181]
click at [473, 341] on icon "button" at bounding box center [475, 348] width 15 height 15
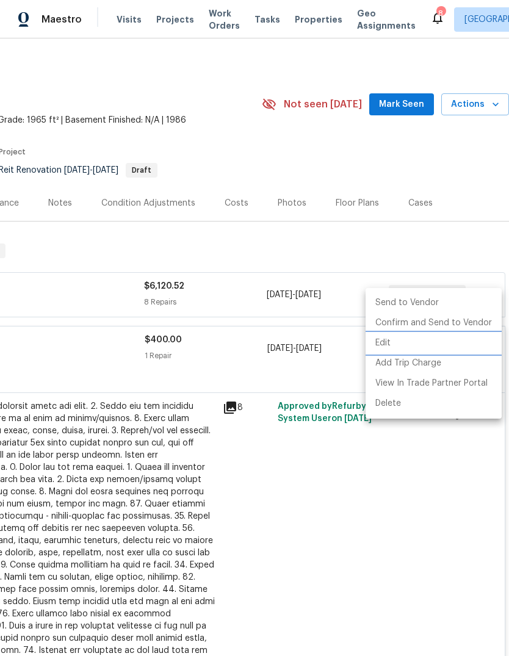
click at [430, 342] on li "Edit" at bounding box center [434, 343] width 136 height 20
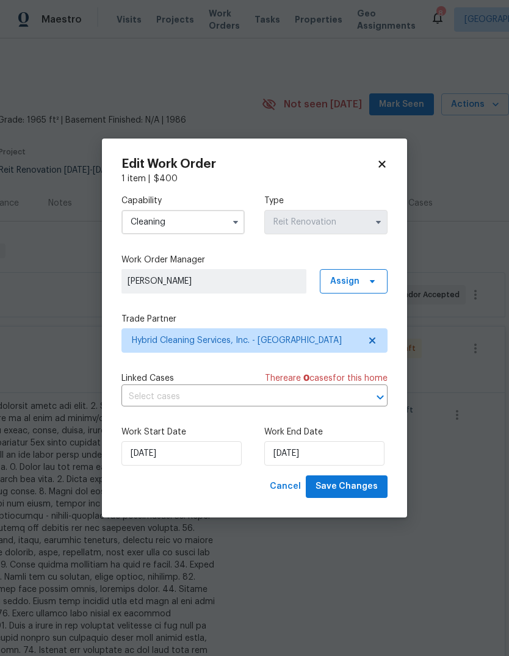
click at [387, 157] on div "Edit Work Order 1 item | $ 400 Capability Cleaning Type Reit Renovation Work Or…" at bounding box center [254, 328] width 305 height 379
click at [386, 161] on icon at bounding box center [382, 164] width 11 height 11
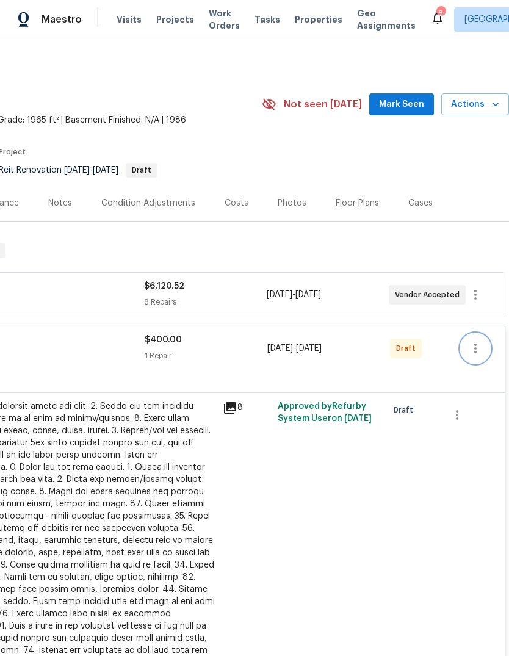
click at [465, 334] on button "button" at bounding box center [475, 348] width 29 height 29
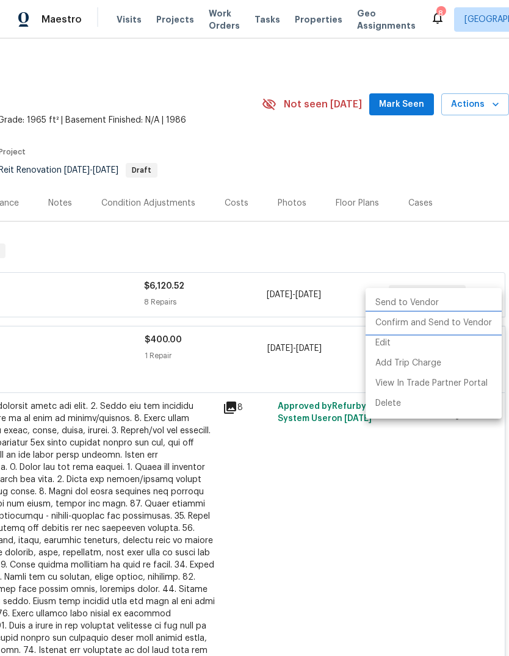
click at [455, 324] on li "Confirm and Send to Vendor" at bounding box center [434, 323] width 136 height 20
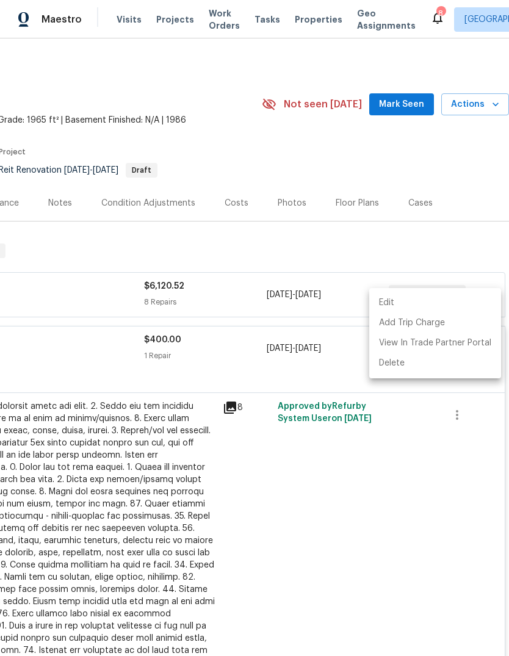
click at [410, 489] on div at bounding box center [254, 328] width 509 height 656
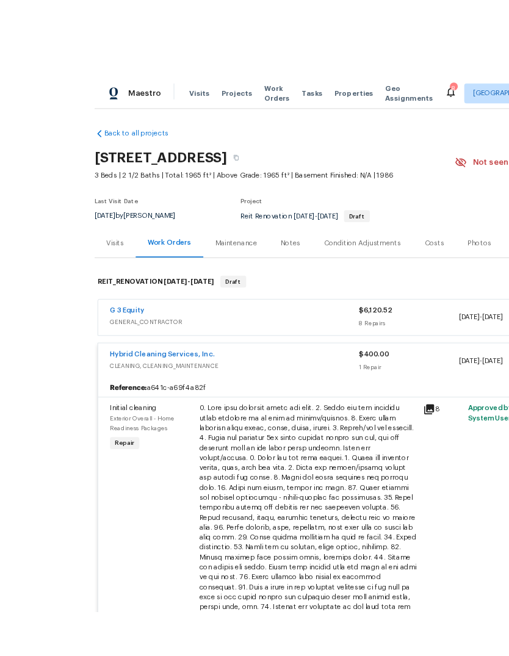
scroll to position [27, 0]
